Goal: Browse casually

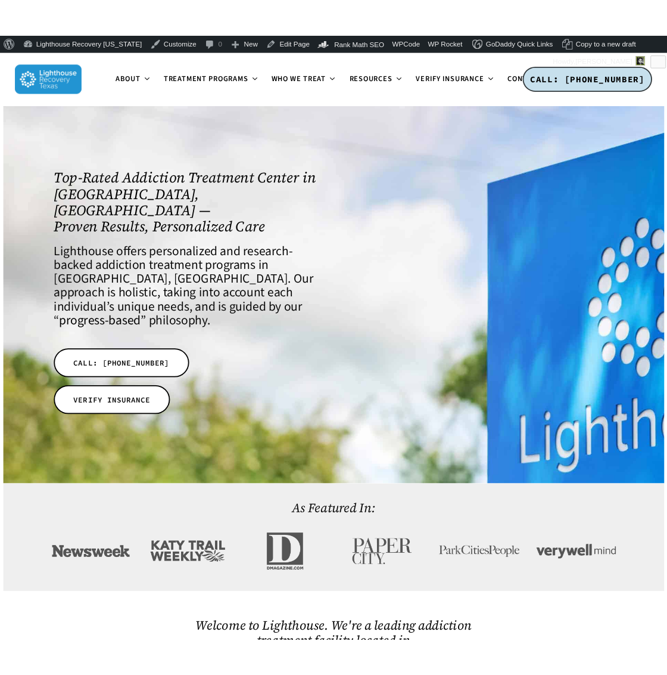
scroll to position [12, 25]
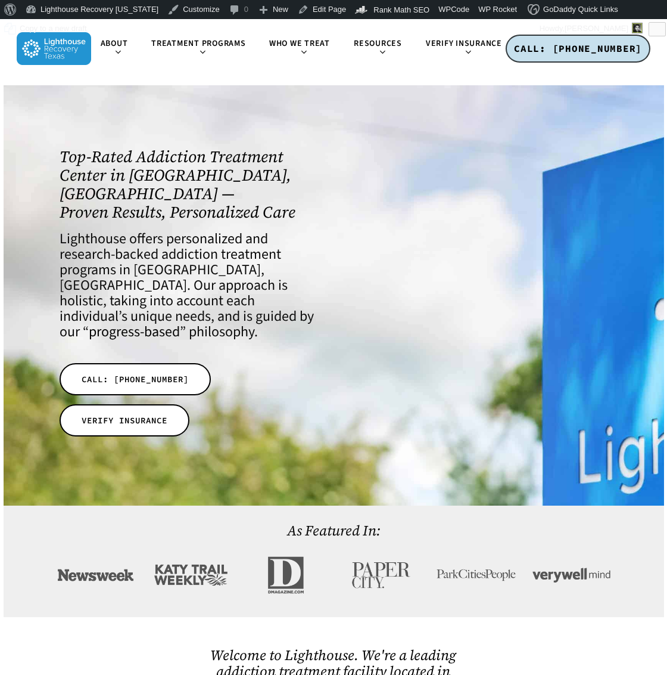
scroll to position [12, 25]
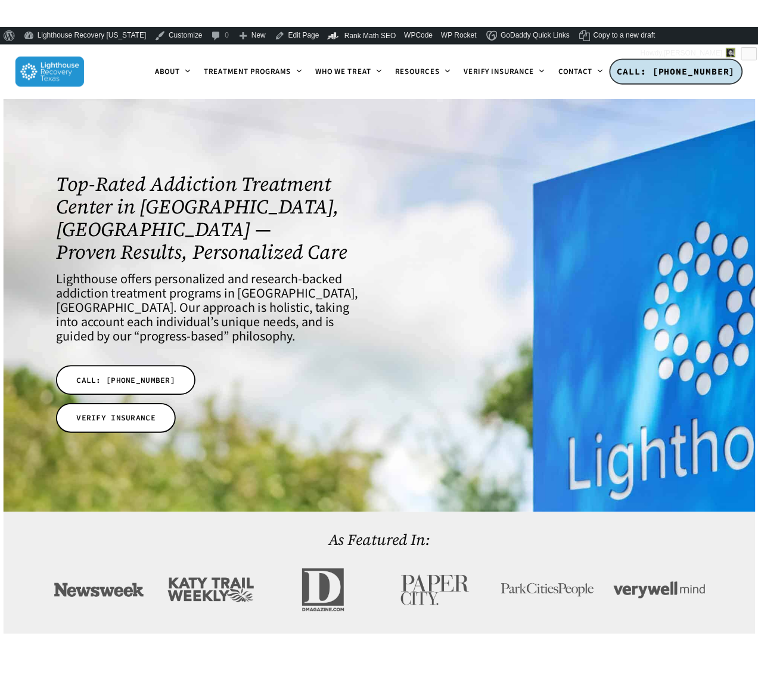
scroll to position [21, 0]
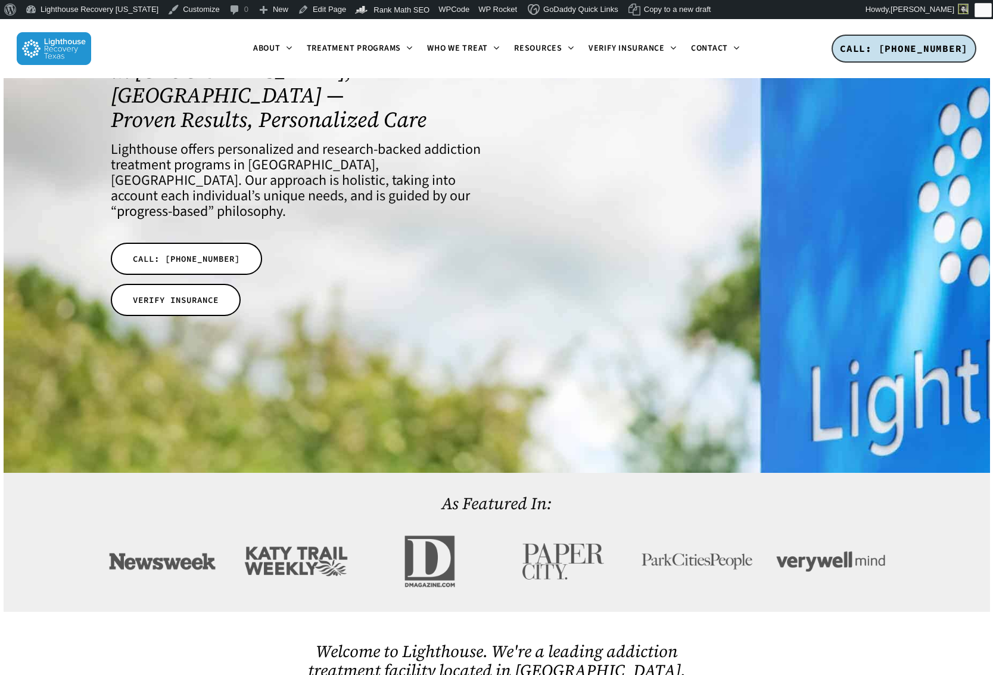
scroll to position [16, 0]
